Goal: Task Accomplishment & Management: Manage account settings

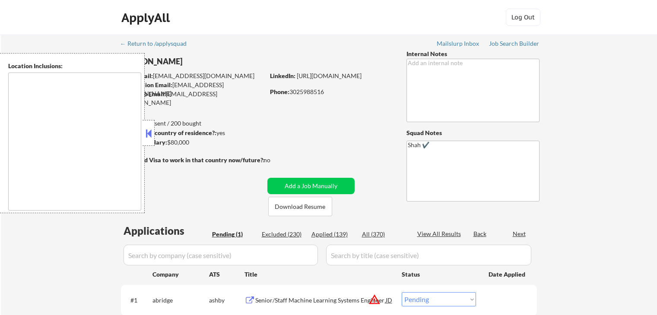
select select ""pending""
type textarea "[GEOGRAPHIC_DATA], DE [GEOGRAPHIC_DATA], [GEOGRAPHIC_DATA], DE [GEOGRAPHIC_DATA…"
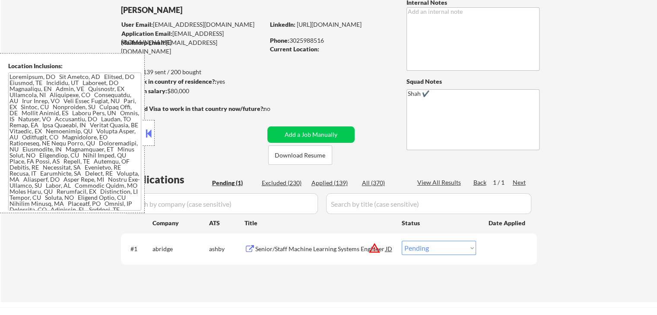
scroll to position [86, 0]
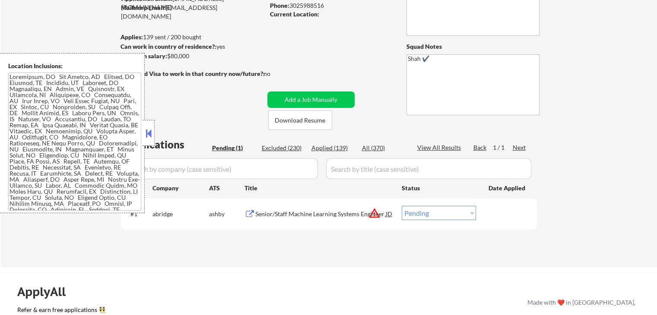
click at [307, 220] on div "Senior/Staff Machine Learning Systems Engineer" at bounding box center [320, 214] width 130 height 16
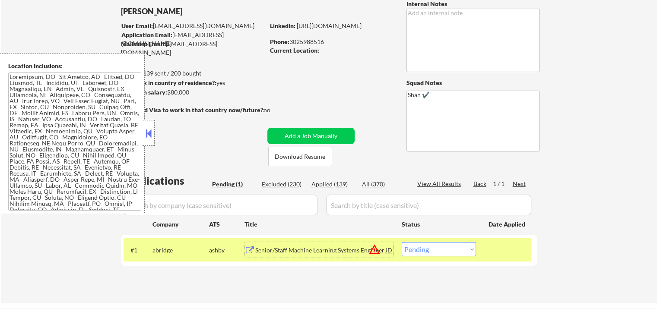
scroll to position [0, 0]
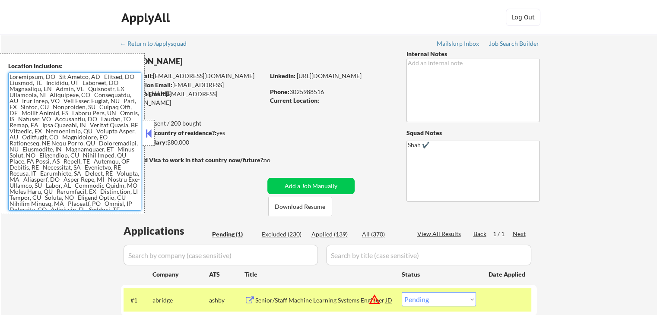
drag, startPoint x: 115, startPoint y: 140, endPoint x: 54, endPoint y: 137, distance: 61.0
click at [54, 137] on textarea at bounding box center [74, 142] width 133 height 138
click at [74, 129] on textarea at bounding box center [74, 142] width 133 height 138
drag, startPoint x: 102, startPoint y: 132, endPoint x: 99, endPoint y: 144, distance: 12.6
click at [99, 144] on textarea at bounding box center [74, 142] width 133 height 138
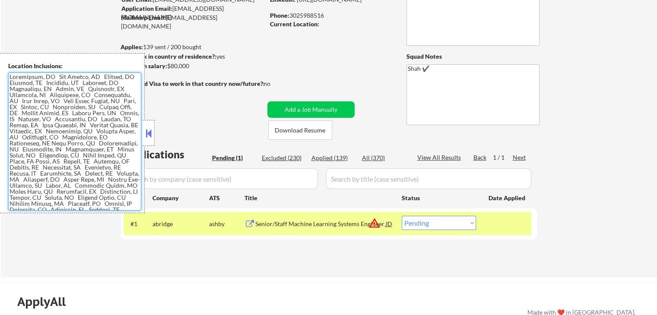
scroll to position [130, 0]
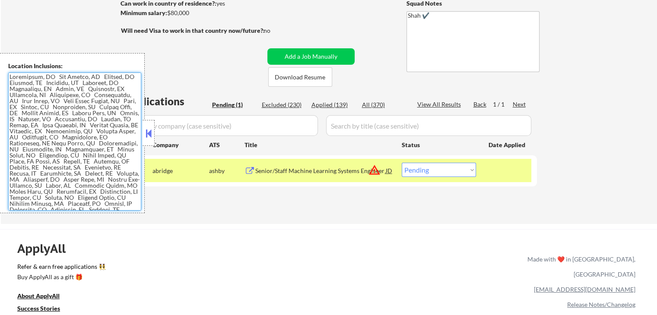
click at [458, 163] on select "Choose an option... Pending Applied Excluded (Questions) Excluded (Expired) Exc…" at bounding box center [439, 170] width 74 height 14
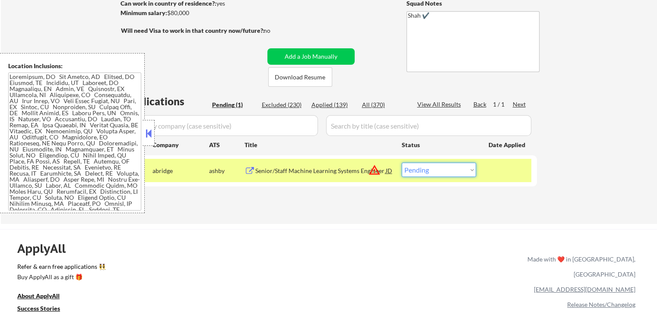
select select ""excluded__location_""
click at [402, 163] on select "Choose an option... Pending Applied Excluded (Questions) Excluded (Expired) Exc…" at bounding box center [439, 170] width 74 height 14
click at [391, 194] on div "Applications Pending (1) Excluded (230) Applied (139) All (370) View All Result…" at bounding box center [329, 150] width 416 height 113
